Goal: Transaction & Acquisition: Complete application form

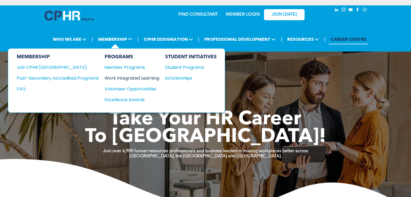
click at [120, 77] on div "Work Integrated Learning" at bounding box center [129, 78] width 49 height 7
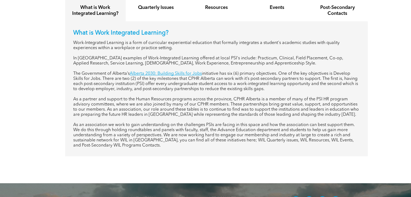
scroll to position [232, 0]
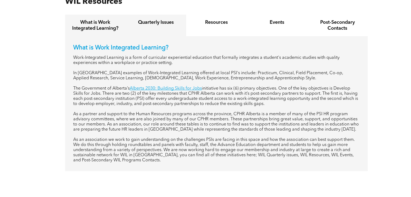
click at [159, 31] on div "Quarterly Issues" at bounding box center [156, 26] width 61 height 22
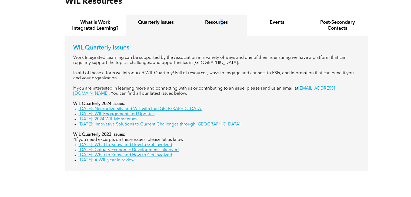
click at [222, 20] on h4 "Resources" at bounding box center [216, 22] width 51 height 6
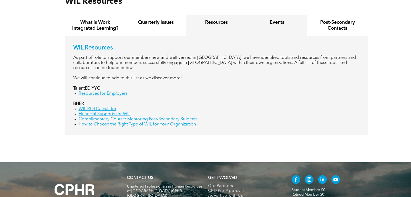
click at [252, 21] on h4 "Events" at bounding box center [277, 22] width 51 height 6
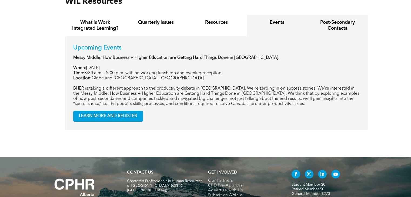
click at [351, 22] on h4 "Post-Secondary Contacts" at bounding box center [337, 25] width 51 height 12
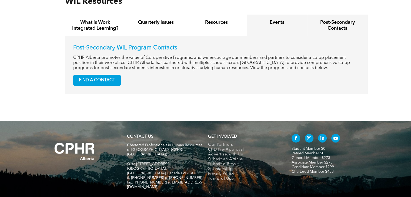
click at [265, 29] on div "Events" at bounding box center [277, 26] width 61 height 22
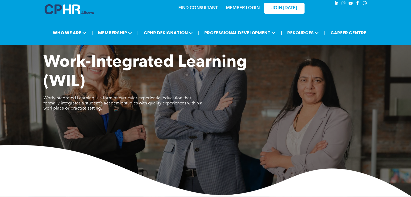
scroll to position [0, 0]
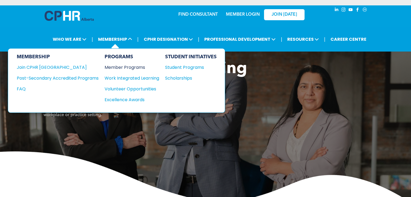
click at [116, 64] on div "Member Programs" at bounding box center [129, 67] width 49 height 7
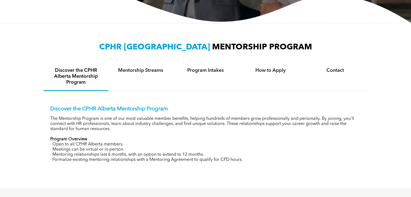
scroll to position [162, 0]
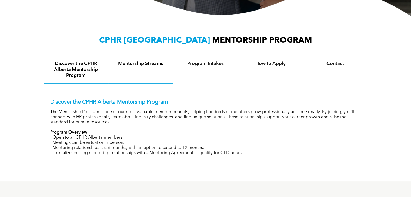
click at [149, 60] on div "Mentorship Streams" at bounding box center [140, 70] width 65 height 28
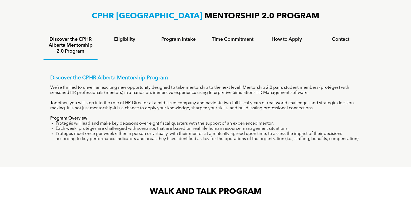
scroll to position [351, 0]
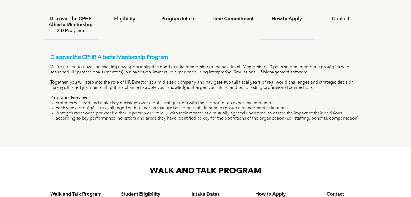
click at [288, 24] on div "How to Apply" at bounding box center [287, 25] width 54 height 28
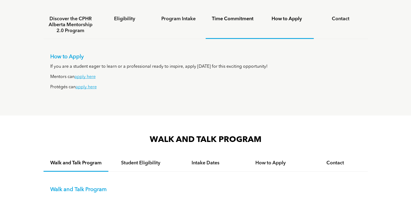
click at [240, 21] on h4 "Time Commitment" at bounding box center [233, 19] width 44 height 6
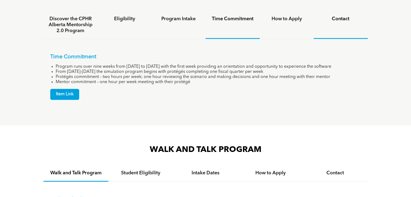
click at [332, 19] on h4 "Contact" at bounding box center [341, 19] width 44 height 6
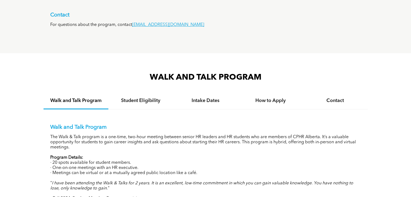
scroll to position [487, 0]
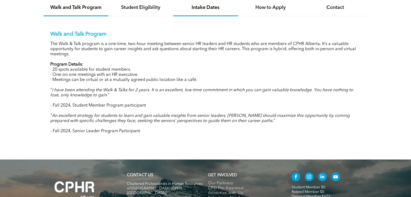
click at [204, 11] on div "Intake Dates" at bounding box center [205, 8] width 65 height 16
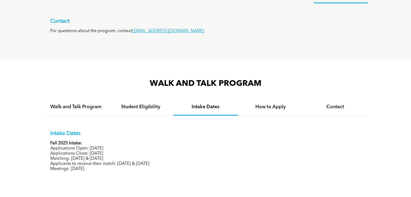
scroll to position [351, 0]
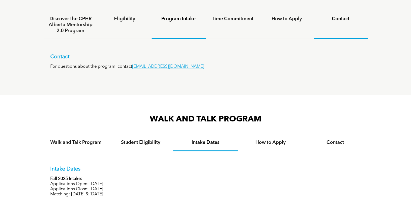
click at [164, 31] on div "Program Intake" at bounding box center [179, 25] width 54 height 28
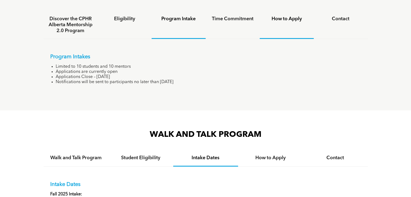
click at [304, 26] on div "How to Apply" at bounding box center [287, 25] width 54 height 28
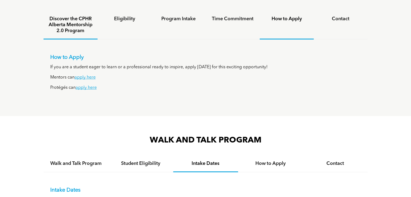
click at [61, 28] on h4 "Discover the CPHR Alberta Mentorship 2.0 Program" at bounding box center [70, 25] width 44 height 18
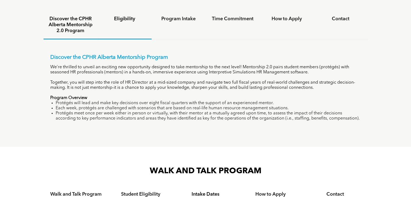
click at [121, 26] on div "Eligibility" at bounding box center [125, 25] width 54 height 28
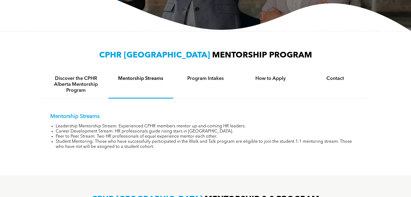
scroll to position [135, 0]
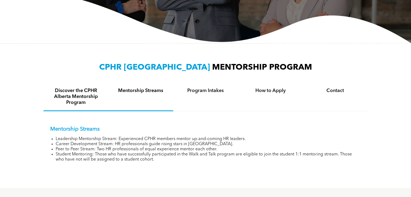
click at [96, 106] on div "Discover the CPHR Alberta Mentorship Program" at bounding box center [76, 97] width 65 height 28
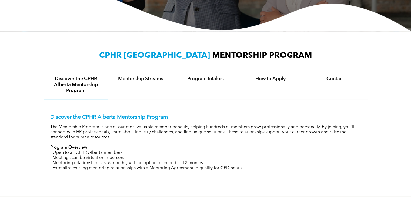
scroll to position [189, 0]
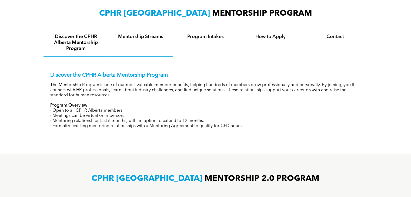
click at [150, 56] on div "Mentorship Streams" at bounding box center [140, 43] width 65 height 28
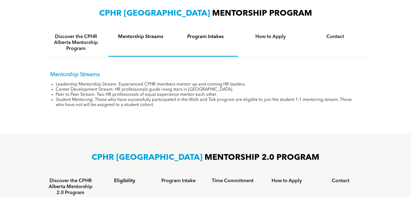
click at [191, 39] on h4 "Program Intakes" at bounding box center [205, 37] width 55 height 6
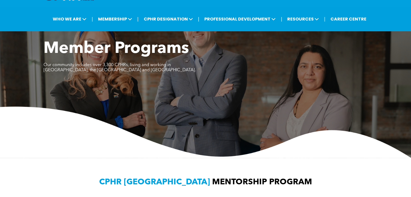
scroll to position [0, 0]
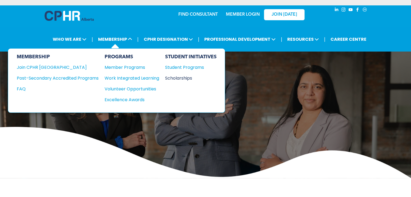
click at [185, 78] on div "Scholarships" at bounding box center [188, 78] width 46 height 7
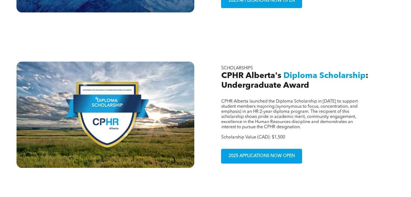
scroll to position [351, 0]
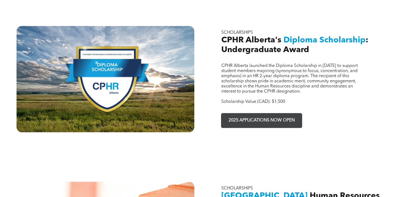
click at [274, 115] on span "2025 APPLICATIONS NOW OPEN" at bounding box center [262, 120] width 70 height 11
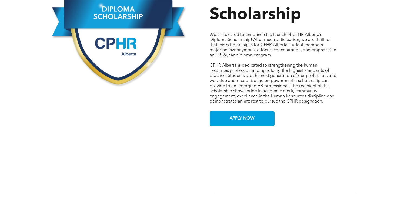
scroll to position [405, 0]
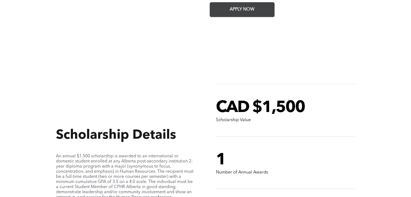
click at [249, 6] on span "APPLY NOW" at bounding box center [242, 9] width 29 height 11
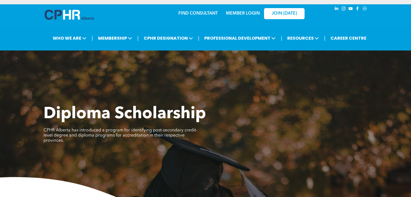
scroll to position [0, 0]
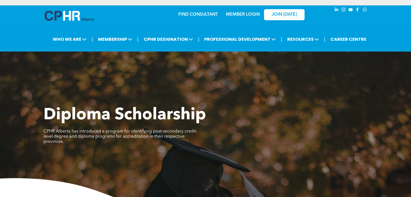
click at [248, 14] on link "MEMBER LOGIN" at bounding box center [243, 14] width 34 height 4
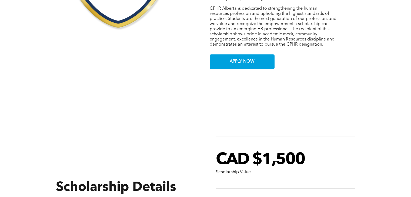
scroll to position [351, 0]
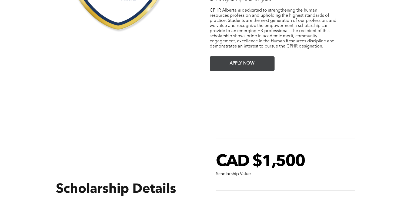
click at [240, 58] on span "APPLY NOW" at bounding box center [242, 63] width 29 height 11
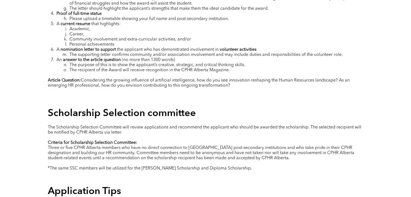
scroll to position [844, 0]
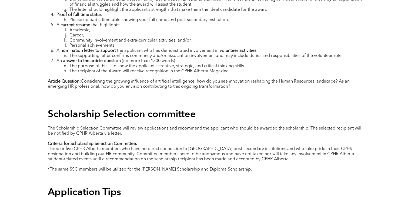
click at [204, 65] on span "The purpose of this is to show the applicant’s creative, strategic, and critica…" at bounding box center [157, 66] width 176 height 4
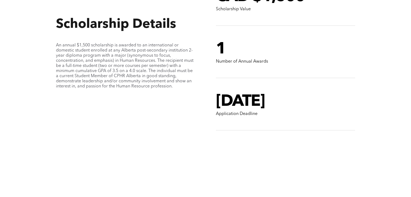
scroll to position [512, 0]
